Goal: Information Seeking & Learning: Learn about a topic

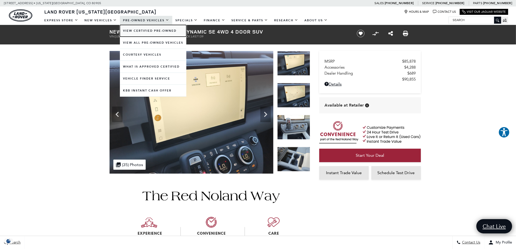
click at [157, 32] on link "View Certified Pre-Owned" at bounding box center [153, 31] width 66 height 12
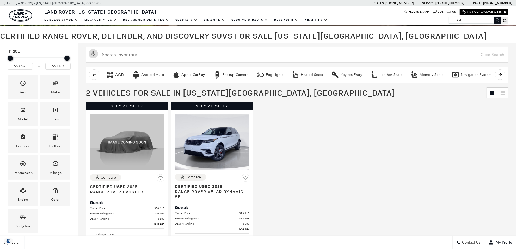
scroll to position [104, 0]
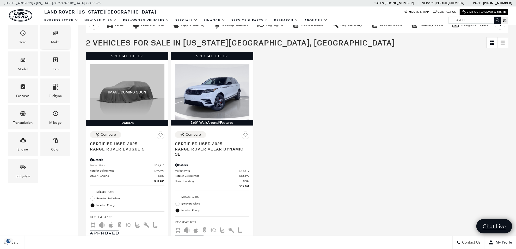
click at [58, 41] on div "Make" at bounding box center [55, 42] width 9 height 6
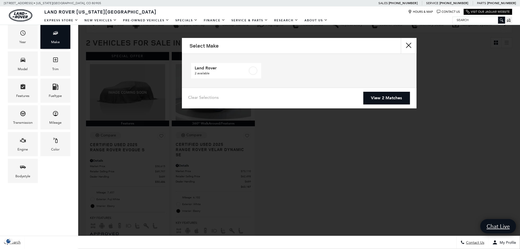
click at [58, 41] on div "Make" at bounding box center [55, 42] width 9 height 6
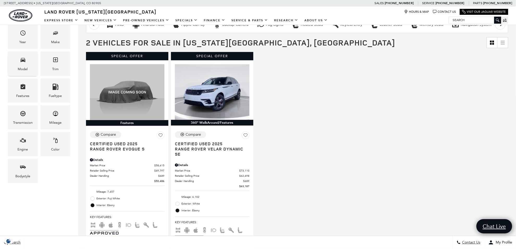
click at [25, 62] on icon "Model" at bounding box center [23, 60] width 6 height 6
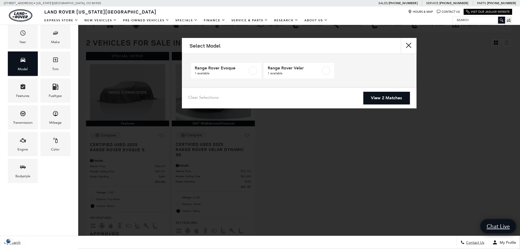
click at [25, 62] on icon "Model" at bounding box center [23, 60] width 6 height 6
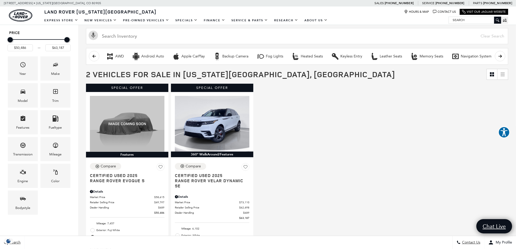
scroll to position [52, 0]
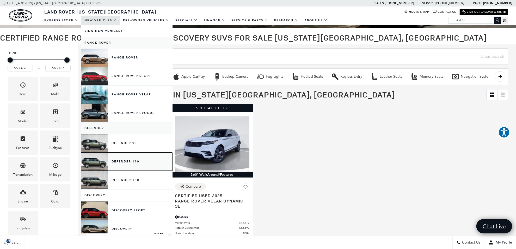
click at [98, 162] on link "Defender 110" at bounding box center [126, 162] width 91 height 18
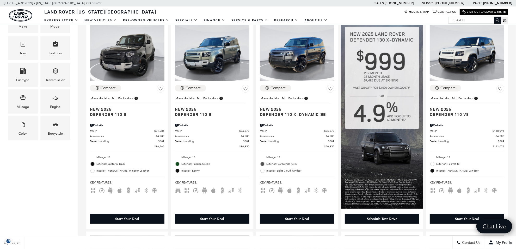
scroll to position [156, 0]
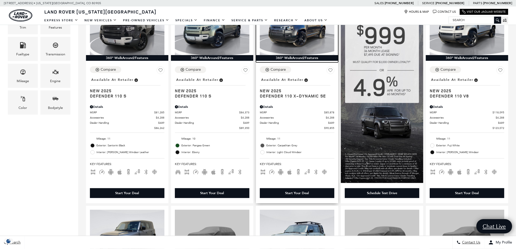
click at [311, 30] on img at bounding box center [297, 27] width 74 height 56
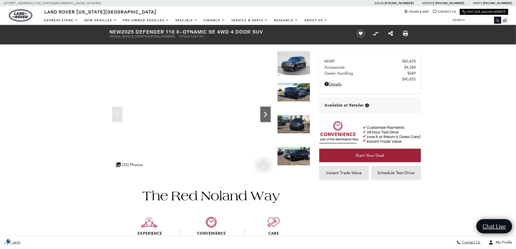
click at [266, 114] on icon "Next" at bounding box center [265, 114] width 10 height 10
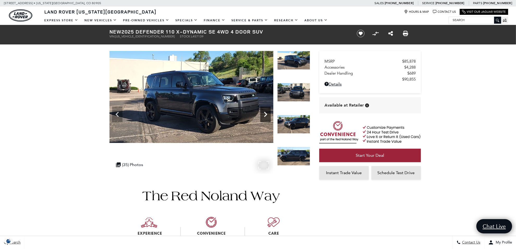
click at [266, 114] on icon "Next" at bounding box center [265, 114] width 10 height 10
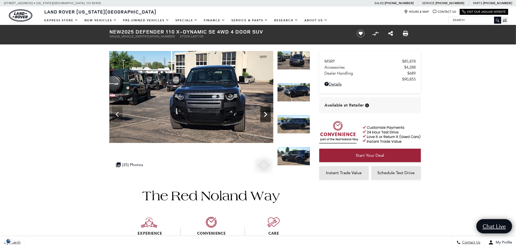
click at [266, 114] on icon "Next" at bounding box center [265, 114] width 10 height 10
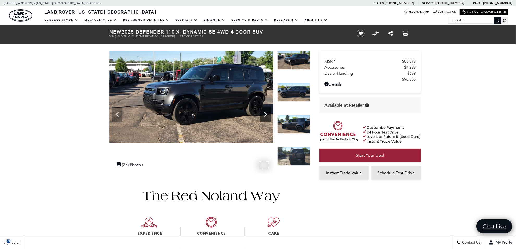
click at [266, 114] on icon "Next" at bounding box center [265, 114] width 10 height 10
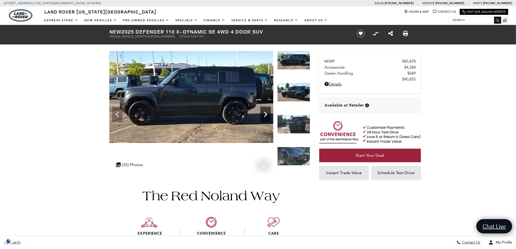
click at [266, 114] on icon "Next" at bounding box center [265, 114] width 10 height 10
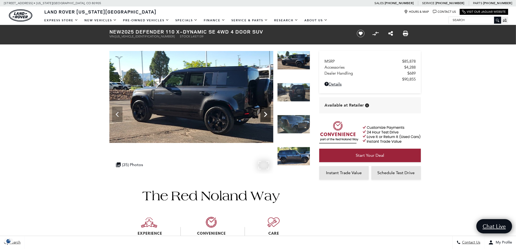
click at [266, 114] on icon "Next" at bounding box center [265, 114] width 10 height 10
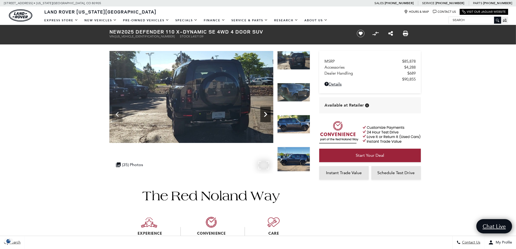
click at [266, 114] on icon "Next" at bounding box center [265, 114] width 10 height 10
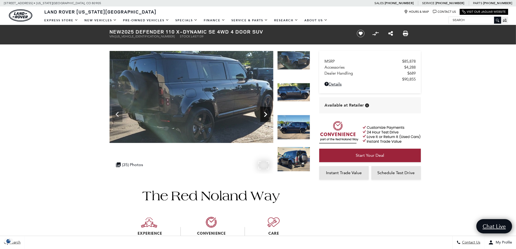
click at [266, 114] on icon "Next" at bounding box center [265, 114] width 10 height 10
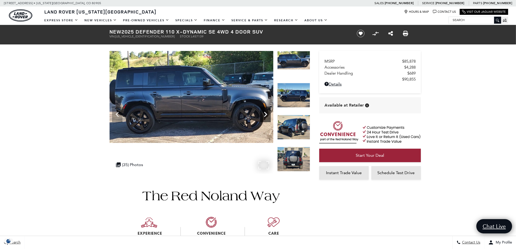
click at [266, 114] on icon "Next" at bounding box center [265, 114] width 10 height 10
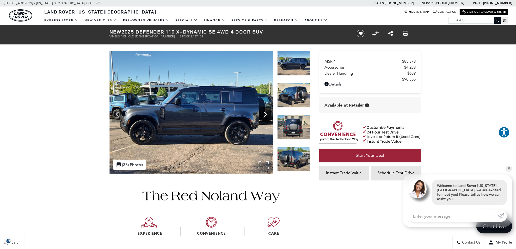
click at [266, 114] on icon "Next" at bounding box center [265, 114] width 10 height 10
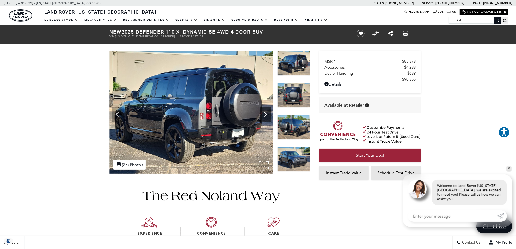
click at [266, 114] on icon "Next" at bounding box center [265, 114] width 10 height 10
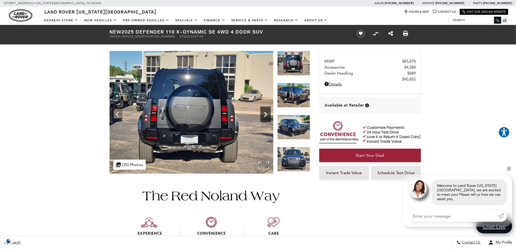
click at [266, 114] on icon "Next" at bounding box center [265, 114] width 10 height 10
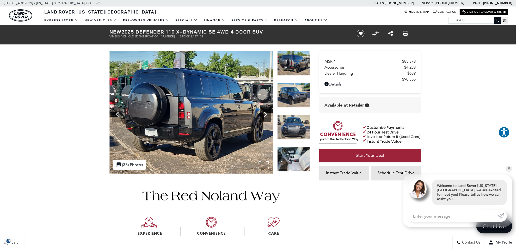
click at [266, 114] on icon "Next" at bounding box center [265, 114] width 10 height 10
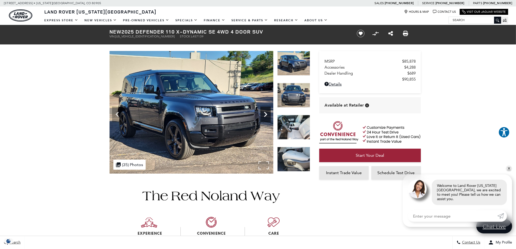
click at [266, 114] on icon "Next" at bounding box center [265, 114] width 10 height 10
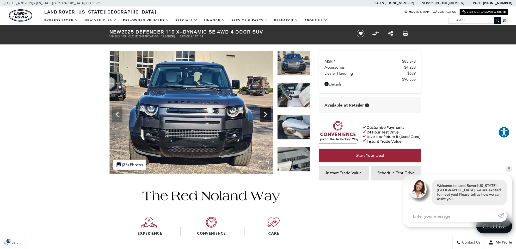
click at [266, 114] on icon "Next" at bounding box center [265, 114] width 10 height 10
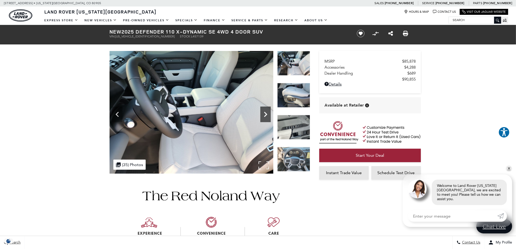
click at [267, 114] on icon "Next" at bounding box center [265, 114] width 10 height 10
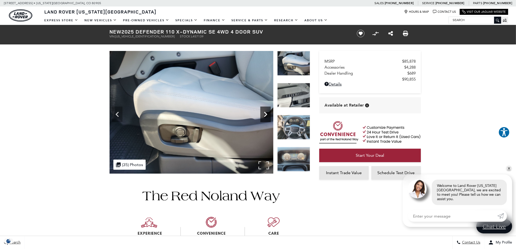
click at [267, 114] on icon "Next" at bounding box center [265, 114] width 10 height 10
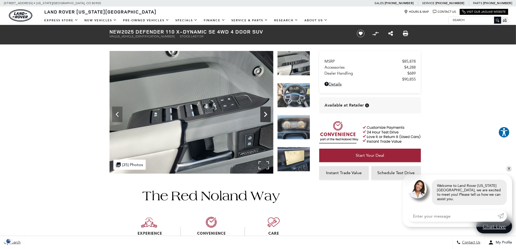
click at [267, 114] on icon "Next" at bounding box center [265, 114] width 10 height 10
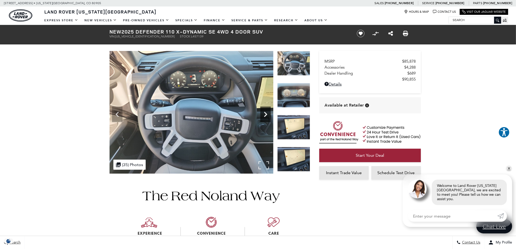
click at [267, 114] on icon "Next" at bounding box center [265, 114] width 10 height 10
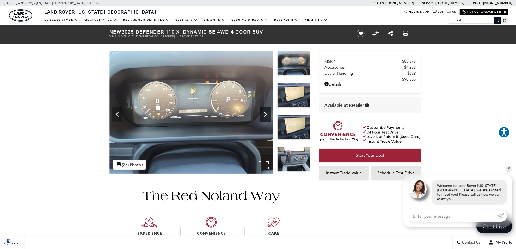
click at [267, 114] on icon "Next" at bounding box center [265, 114] width 10 height 10
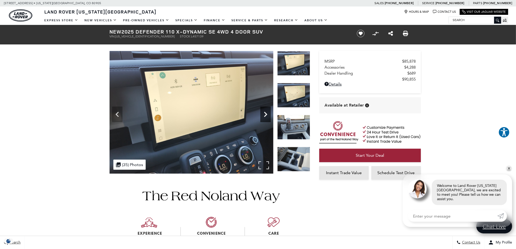
click at [267, 114] on icon "Next" at bounding box center [265, 114] width 10 height 10
